Goal: Information Seeking & Learning: Learn about a topic

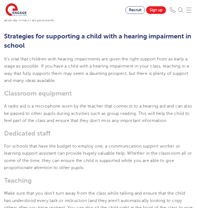
scroll to position [741, 0]
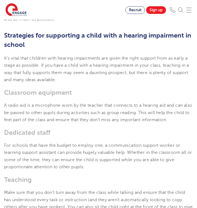
click at [4, 42] on span "Strategies for supporting a child with a hearing impairment in school" at bounding box center [98, 40] width 188 height 17
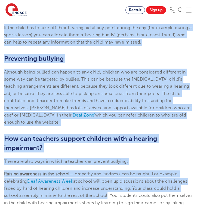
scroll to position [1037, 0]
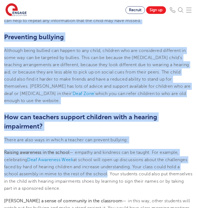
drag, startPoint x: 4, startPoint y: 42, endPoint x: 148, endPoint y: 30, distance: 143.7
copy section "Loremipsum dol sitametcon a elits doei t incidid utlaboreet do magnaa En’a mini…"
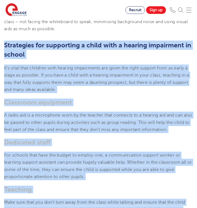
scroll to position [727, 0]
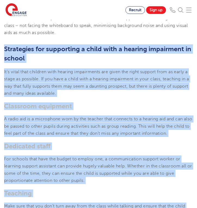
click at [41, 63] on h2 "Strategies for supporting a child with a hearing impairment in school" at bounding box center [98, 53] width 189 height 19
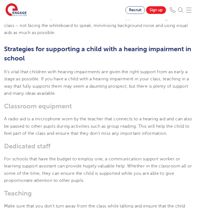
click at [41, 63] on h2 "Strategies for supporting a child with a hearing impairment in school" at bounding box center [98, 53] width 189 height 19
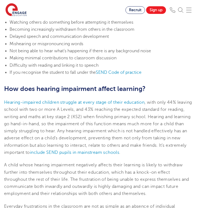
scroll to position [501, 0]
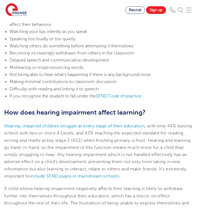
click at [146, 116] on span "How does hearing impairment affect learning?" at bounding box center [75, 113] width 142 height 8
drag, startPoint x: 146, startPoint y: 119, endPoint x: 8, endPoint y: 119, distance: 137.5
click at [8, 116] on span "How does hearing impairment affect learning?" at bounding box center [75, 113] width 142 height 8
copy span "How does hearing impairment affect learning?"
